Goal: Information Seeking & Learning: Find specific page/section

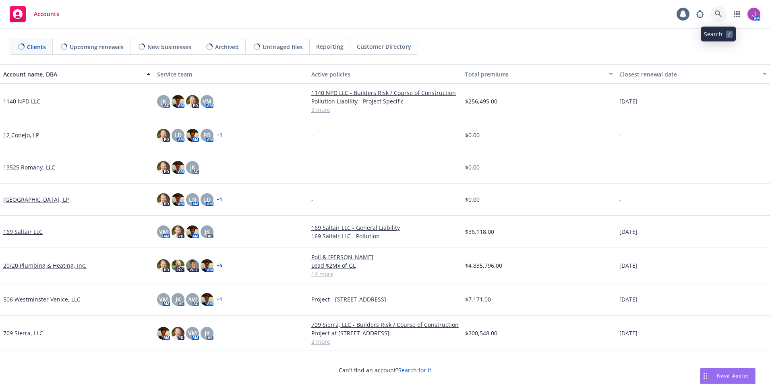
click at [720, 14] on icon at bounding box center [718, 13] width 7 height 7
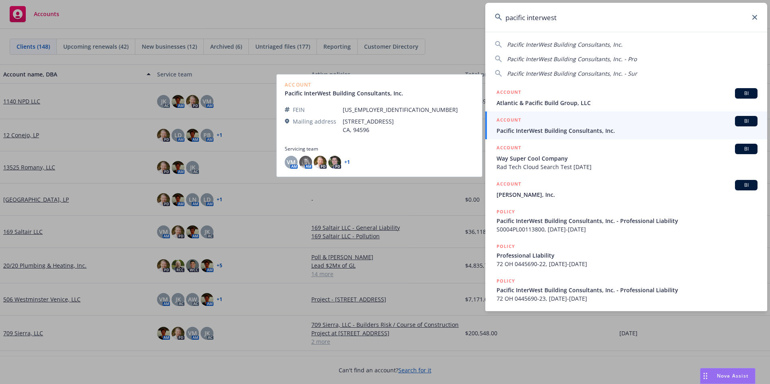
type input "pacific interwest"
click at [560, 125] on div "ACCOUNT BI" at bounding box center [627, 121] width 261 height 10
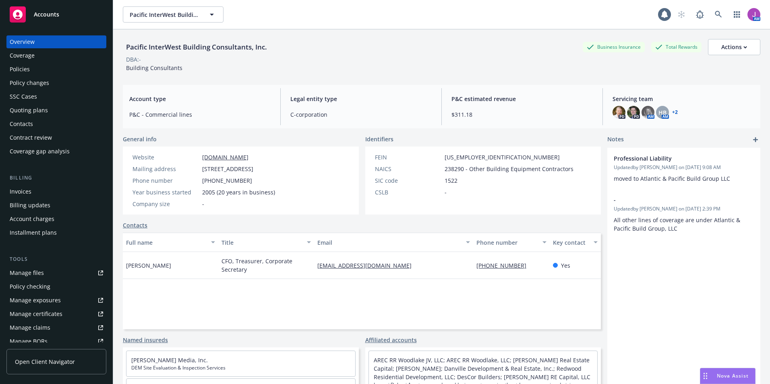
click at [37, 69] on div "Policies" at bounding box center [56, 69] width 93 height 13
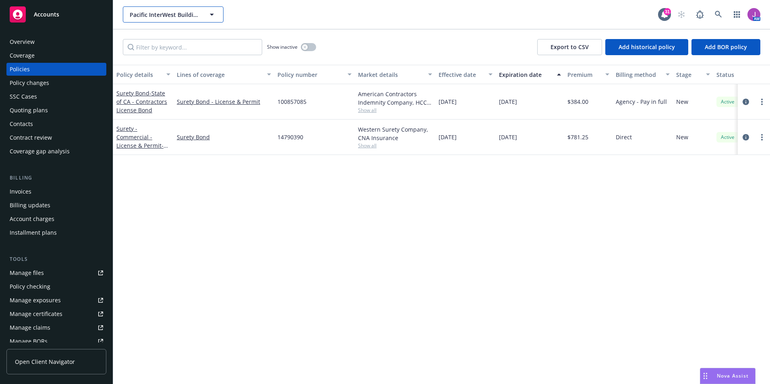
click at [154, 18] on span "Pacific InterWest Building Consultants, Inc." at bounding box center [165, 14] width 70 height 8
type input "atlantic"
click at [157, 35] on strong "Atlantic & Pacific Build Group, LLC" at bounding box center [163, 41] width 62 height 16
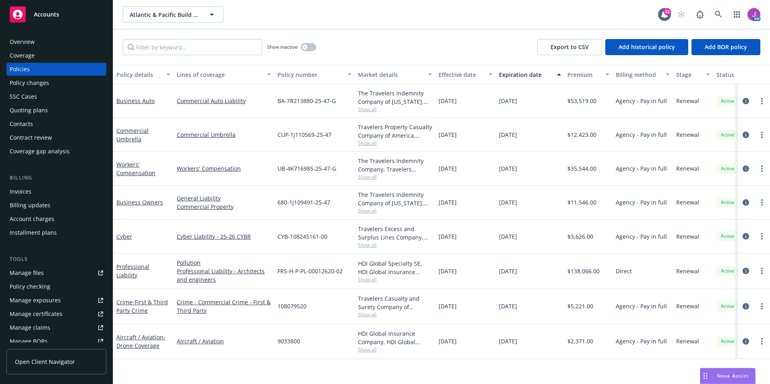
click at [172, 38] on div "Show inactive Export to CSV Add historical policy Add BOR policy" at bounding box center [441, 46] width 657 height 35
click at [176, 46] on input "Filter by keyword..." at bounding box center [192, 47] width 139 height 16
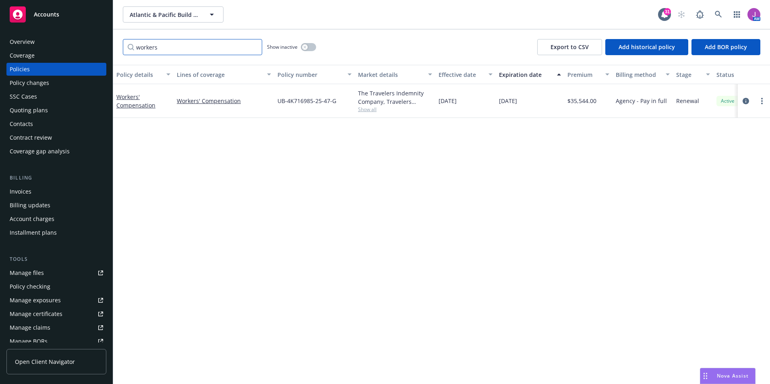
type input "workers"
click at [307, 46] on div "button" at bounding box center [305, 47] width 6 height 6
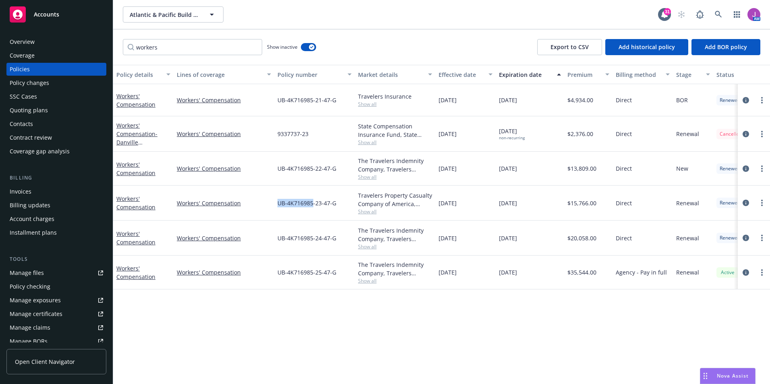
drag, startPoint x: 277, startPoint y: 204, endPoint x: 312, endPoint y: 205, distance: 35.5
click at [312, 205] on div "UB-4K716985-23-47-G" at bounding box center [314, 203] width 81 height 35
copy span "UB-4K716985"
click at [318, 211] on div "UB-4K716985-23-47-G" at bounding box center [314, 203] width 81 height 35
drag, startPoint x: 278, startPoint y: 203, endPoint x: 344, endPoint y: 205, distance: 66.5
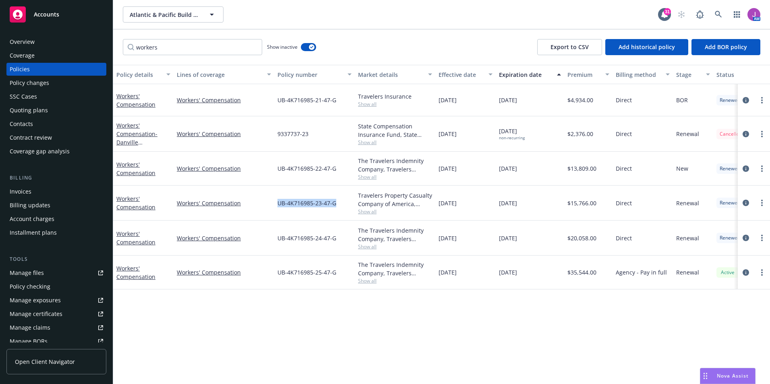
click at [344, 205] on div "UB-4K716985-23-47-G" at bounding box center [314, 203] width 81 height 35
copy span "UB-4K716985-23-47-G"
click at [371, 210] on span "Show all" at bounding box center [395, 211] width 74 height 7
drag, startPoint x: 458, startPoint y: 324, endPoint x: 432, endPoint y: 308, distance: 30.3
click at [459, 324] on div "Policy details Lines of coverage Policy number Market details Effective date Ex…" at bounding box center [441, 224] width 657 height 319
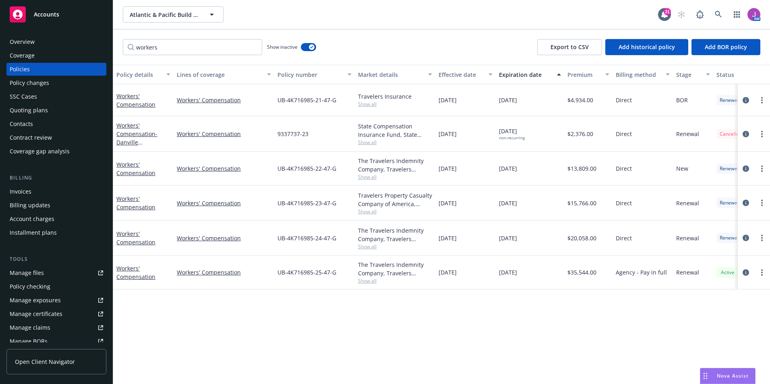
click at [374, 279] on span "Show all" at bounding box center [395, 280] width 74 height 7
click at [511, 312] on div "Policy details Lines of coverage Policy number Market details Effective date Ex…" at bounding box center [441, 224] width 657 height 319
click at [33, 106] on div "Quoting plans" at bounding box center [29, 110] width 38 height 13
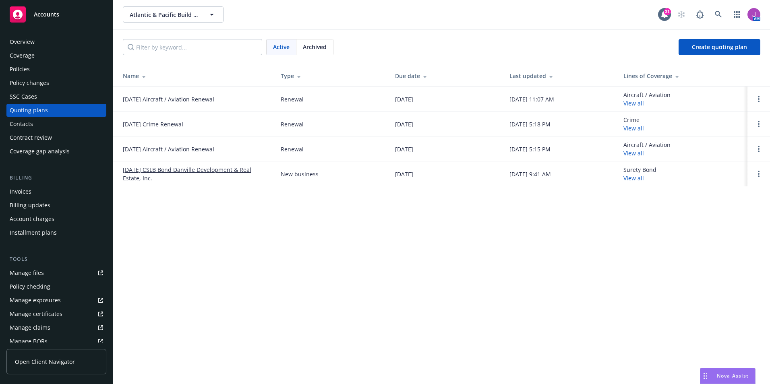
click at [300, 49] on div "Archived" at bounding box center [314, 46] width 37 height 15
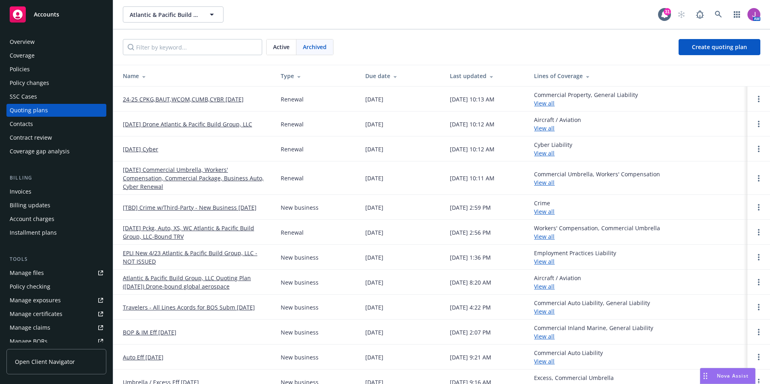
click at [163, 170] on link "[DATE] Commercial Umbrella, Workers' Compensation, Commercial Package, Business…" at bounding box center [195, 178] width 145 height 25
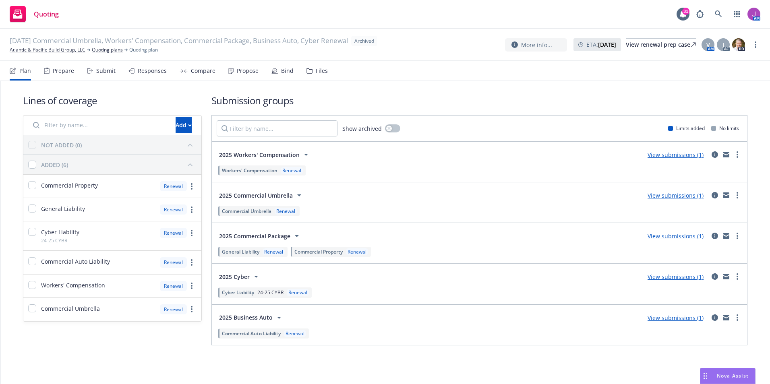
click at [318, 66] on div "Files" at bounding box center [316, 70] width 21 height 19
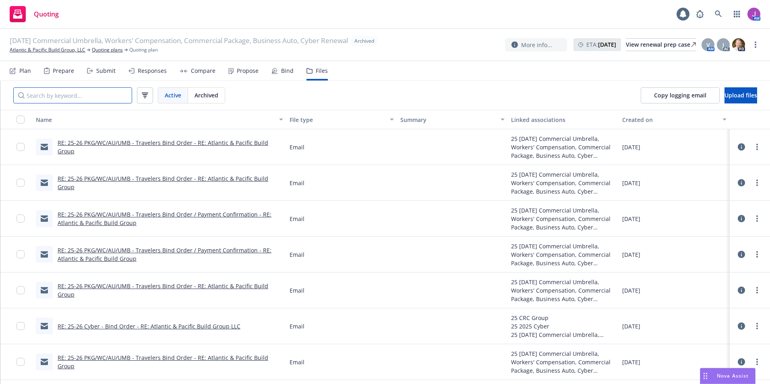
click at [93, 98] on input "Search by keyword..." at bounding box center [72, 95] width 119 height 16
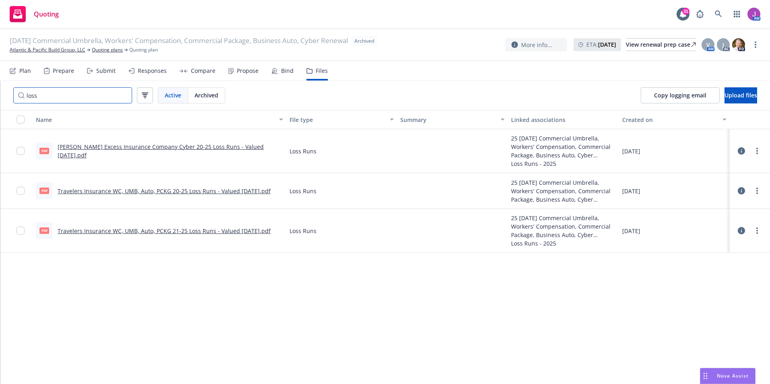
type input "loss"
click at [169, 192] on link "Travelers Insurance WC, UMB, Auto, PCKG 20-25 Loss Runs - Valued [DATE].pdf" at bounding box center [164, 191] width 213 height 8
click at [636, 48] on div "View renewal prep case" at bounding box center [661, 45] width 70 height 12
click at [70, 48] on link "Atlantic & Pacific Build Group, LLC" at bounding box center [48, 49] width 76 height 7
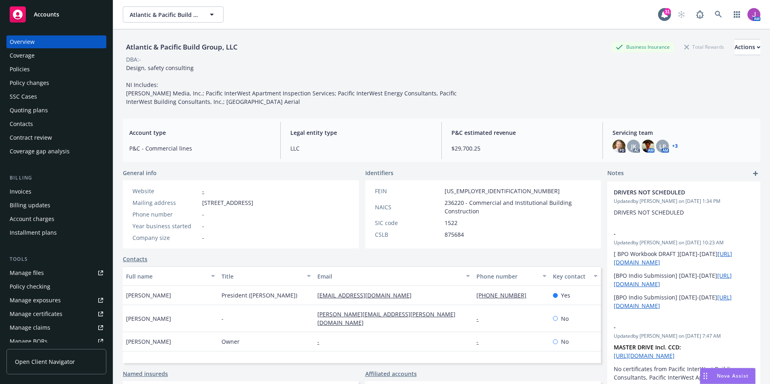
click at [39, 65] on div "Policies" at bounding box center [56, 69] width 93 height 13
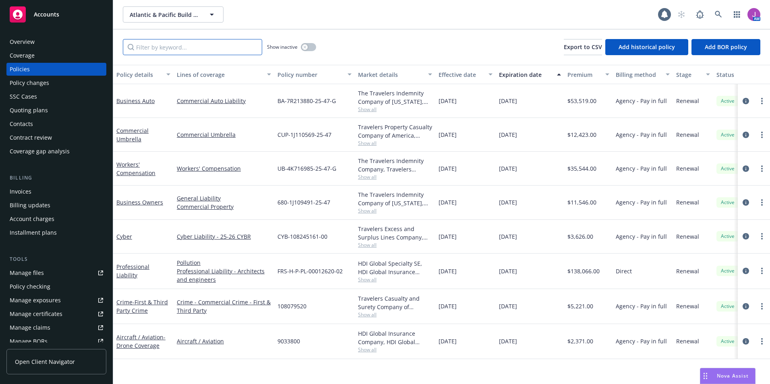
click at [162, 45] on input "Filter by keyword..." at bounding box center [192, 47] width 139 height 16
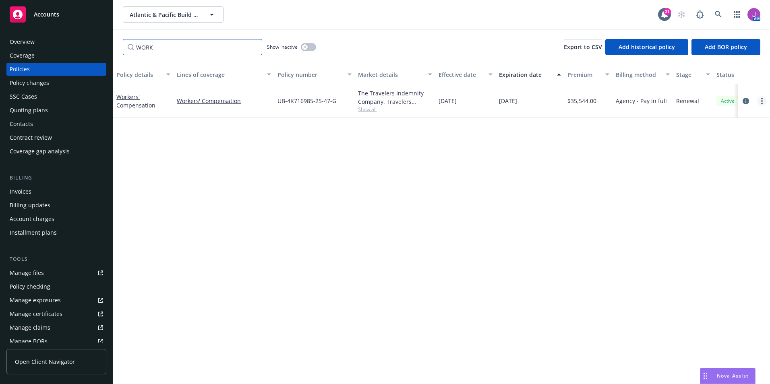
type input "WORK"
click at [763, 97] on link "more" at bounding box center [762, 101] width 10 height 10
click at [703, 216] on link "Copy logging email" at bounding box center [719, 214] width 95 height 16
drag, startPoint x: 274, startPoint y: 100, endPoint x: 340, endPoint y: 107, distance: 66.0
click at [340, 107] on div "Workers' Compensation Workers' Compensation UB-4K716985-25-47-G The Travelers I…" at bounding box center [501, 101] width 777 height 34
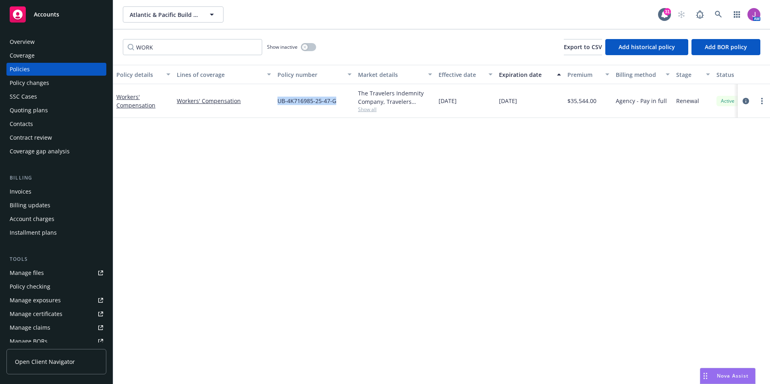
click at [27, 46] on div "Overview" at bounding box center [22, 41] width 25 height 13
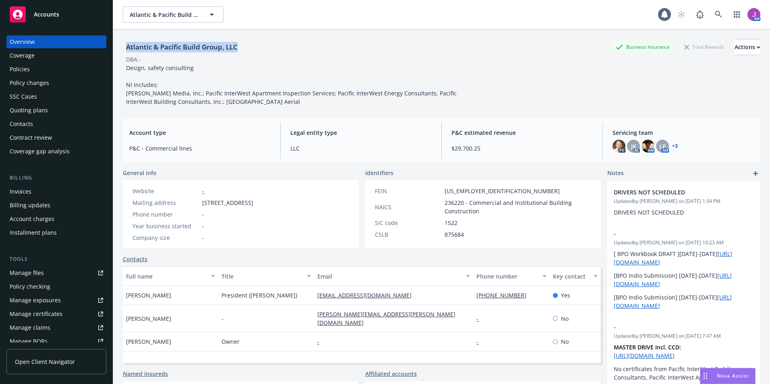
drag, startPoint x: 125, startPoint y: 47, endPoint x: 268, endPoint y: 47, distance: 142.6
click at [268, 47] on div "Atlantic & Pacific Build Group, LLC Business Insurance Total Rewards Actions" at bounding box center [441, 47] width 637 height 16
copy div "Atlantic & Pacific Build Group, LLC"
click at [48, 67] on div "Policies" at bounding box center [56, 69] width 93 height 13
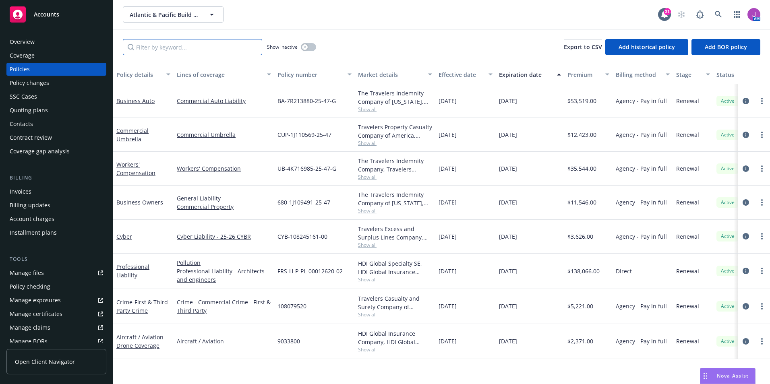
click at [195, 47] on input "Filter by keyword..." at bounding box center [192, 47] width 139 height 16
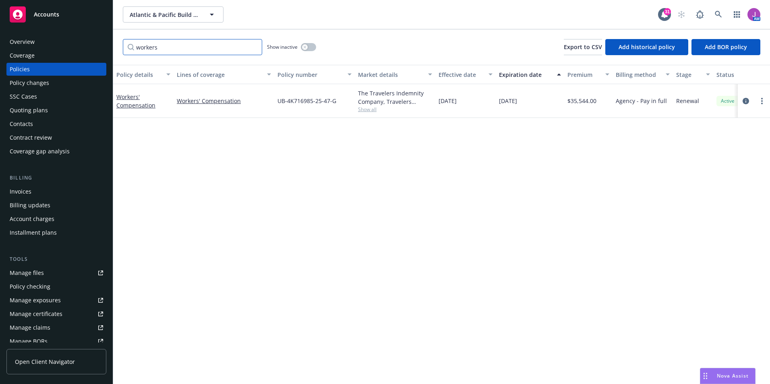
type input "workers"
click at [313, 48] on button "button" at bounding box center [308, 47] width 15 height 8
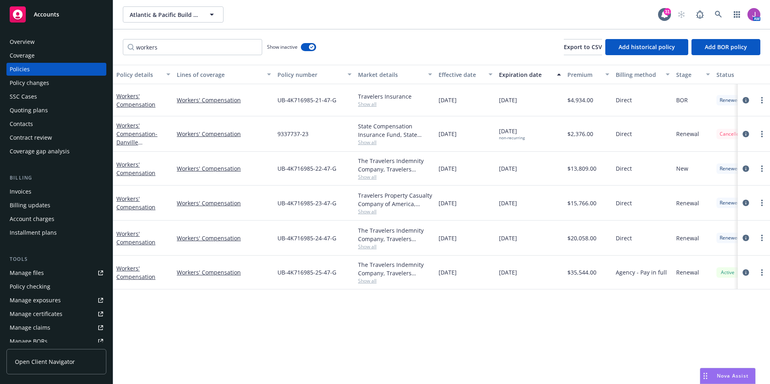
click at [30, 270] on div "Manage files" at bounding box center [27, 273] width 34 height 13
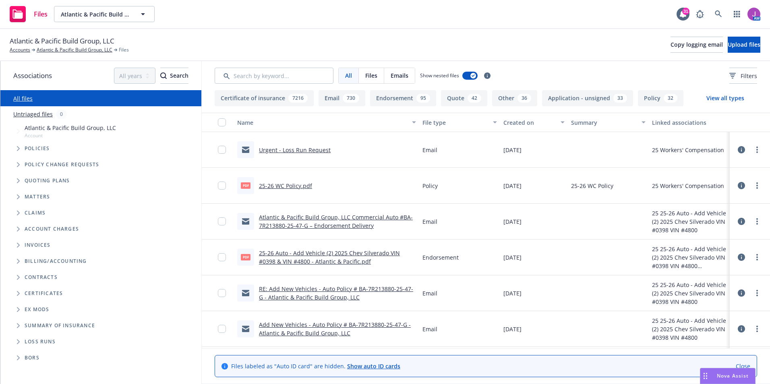
click at [302, 150] on link "Urgent - Loss Run Request" at bounding box center [295, 150] width 72 height 8
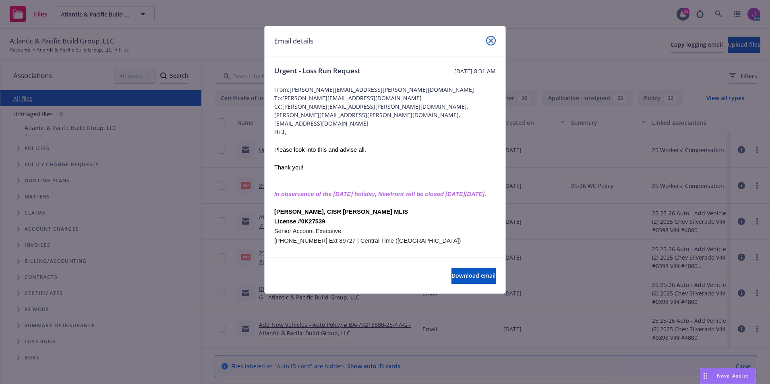
click at [490, 41] on icon "close" at bounding box center [490, 40] width 5 height 5
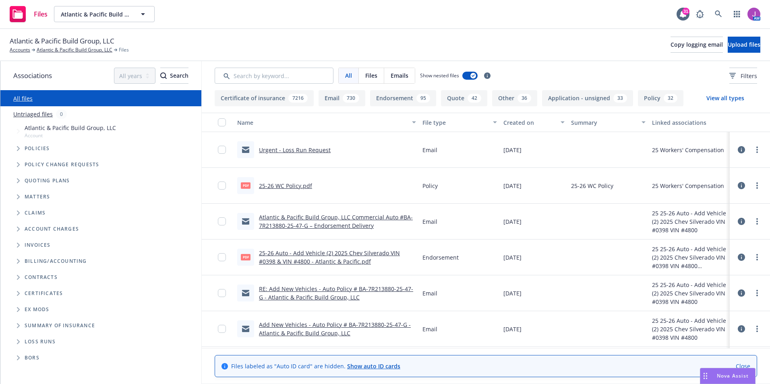
click at [295, 218] on link "Atlantic & Pacific Build Group, LLC Commercial Auto #BA-7R213880-25-47-G – Endo…" at bounding box center [336, 221] width 154 height 16
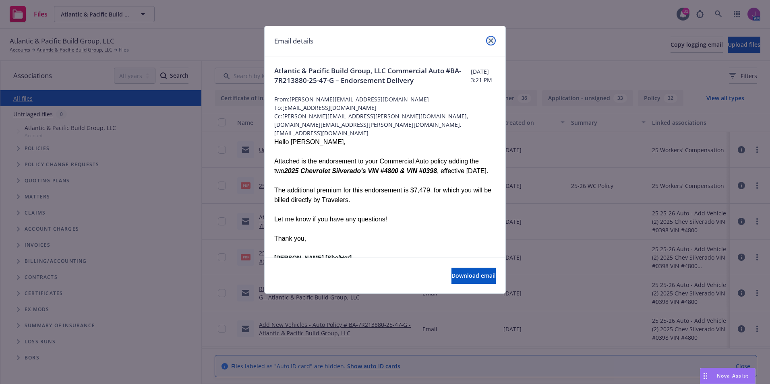
click at [490, 40] on icon "close" at bounding box center [490, 40] width 5 height 5
